Goal: Task Accomplishment & Management: Use online tool/utility

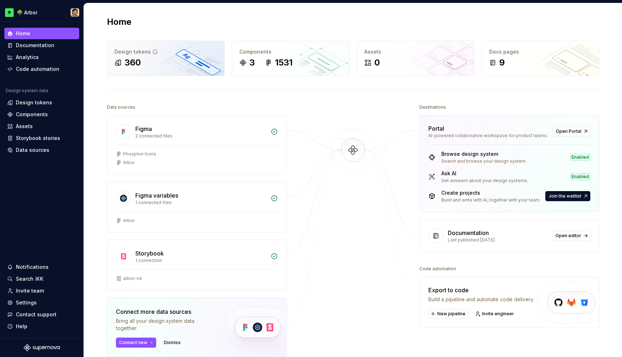
click at [138, 69] on div "Design tokens 360" at bounding box center [165, 58] width 117 height 35
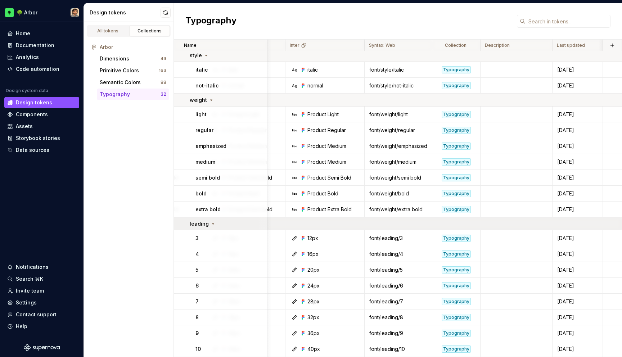
scroll to position [278, 0]
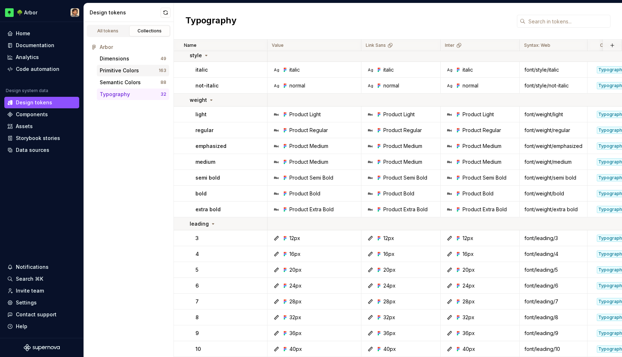
click at [119, 70] on div "Primitive Colors" at bounding box center [119, 70] width 39 height 7
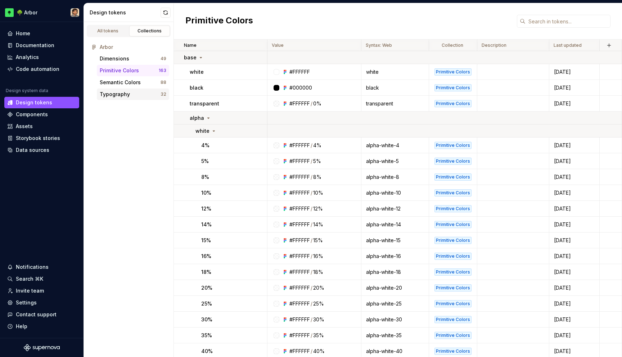
click at [120, 93] on div "Typography" at bounding box center [115, 94] width 30 height 7
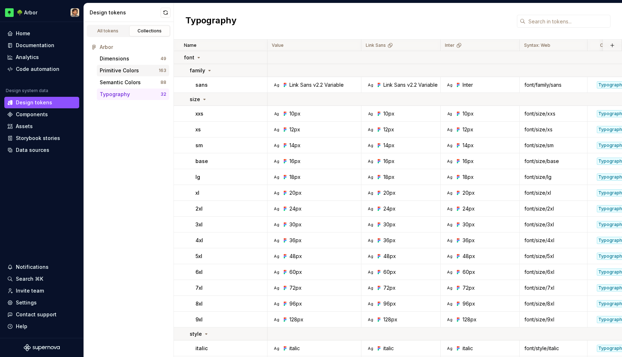
click at [122, 70] on div "Primitive Colors" at bounding box center [119, 70] width 39 height 7
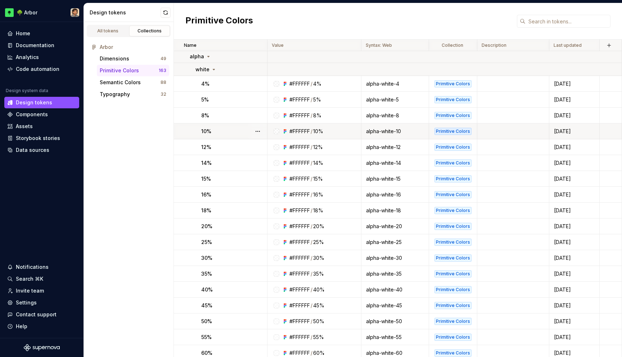
scroll to position [76, 0]
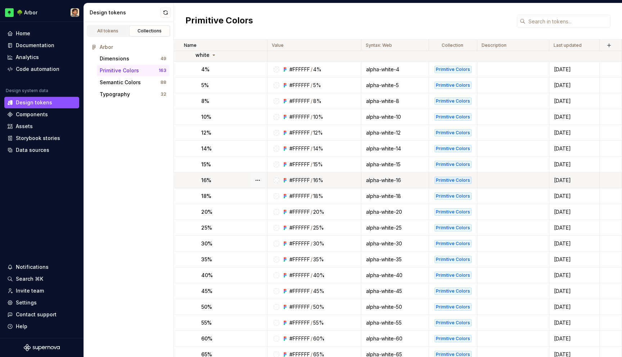
click at [382, 177] on div "alpha-white-16" at bounding box center [394, 180] width 67 height 7
click at [382, 182] on div "alpha-white-16" at bounding box center [394, 180] width 67 height 7
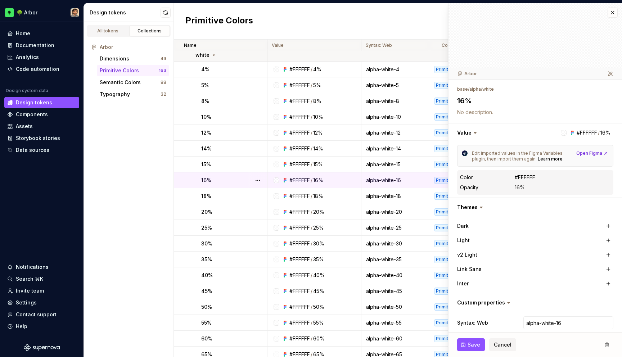
scroll to position [22, 0]
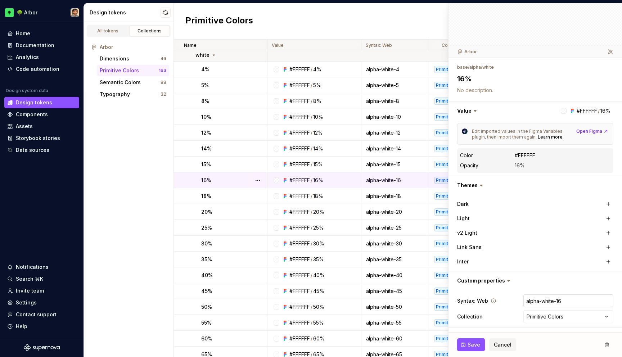
click at [559, 297] on input "alpha-white-16" at bounding box center [568, 300] width 90 height 13
type textarea "*"
click at [552, 337] on div "Save Cancel" at bounding box center [534, 344] width 173 height 24
click at [143, 242] on div "All tokens Collections Arbor Dimensions 49 Primitive Colors 163 Semantic Colors…" at bounding box center [129, 189] width 90 height 335
click at [33, 32] on div "Home" at bounding box center [41, 33] width 69 height 7
